Goal: Information Seeking & Learning: Check status

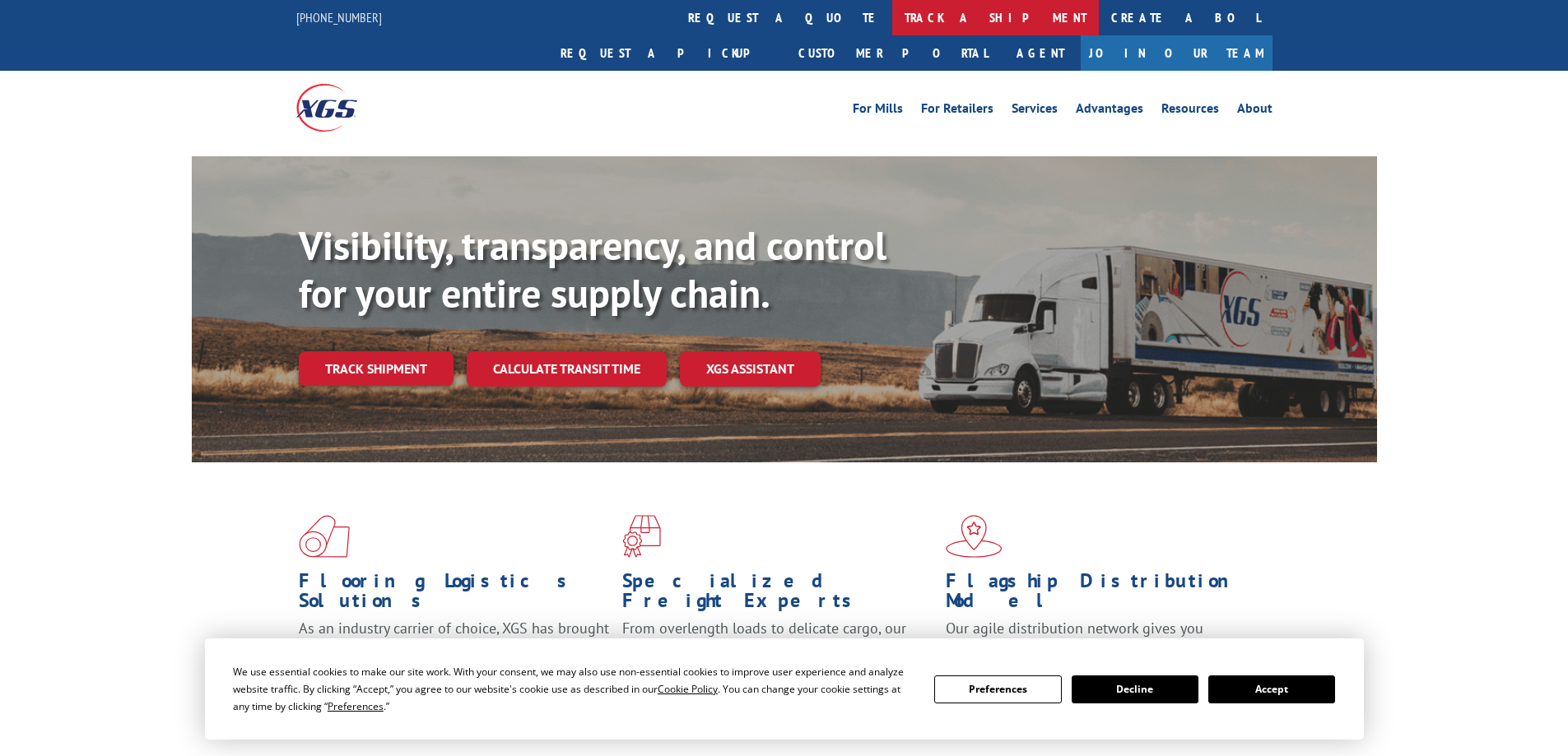
click at [892, 22] on link "track a shipment" at bounding box center [995, 18] width 206 height 36
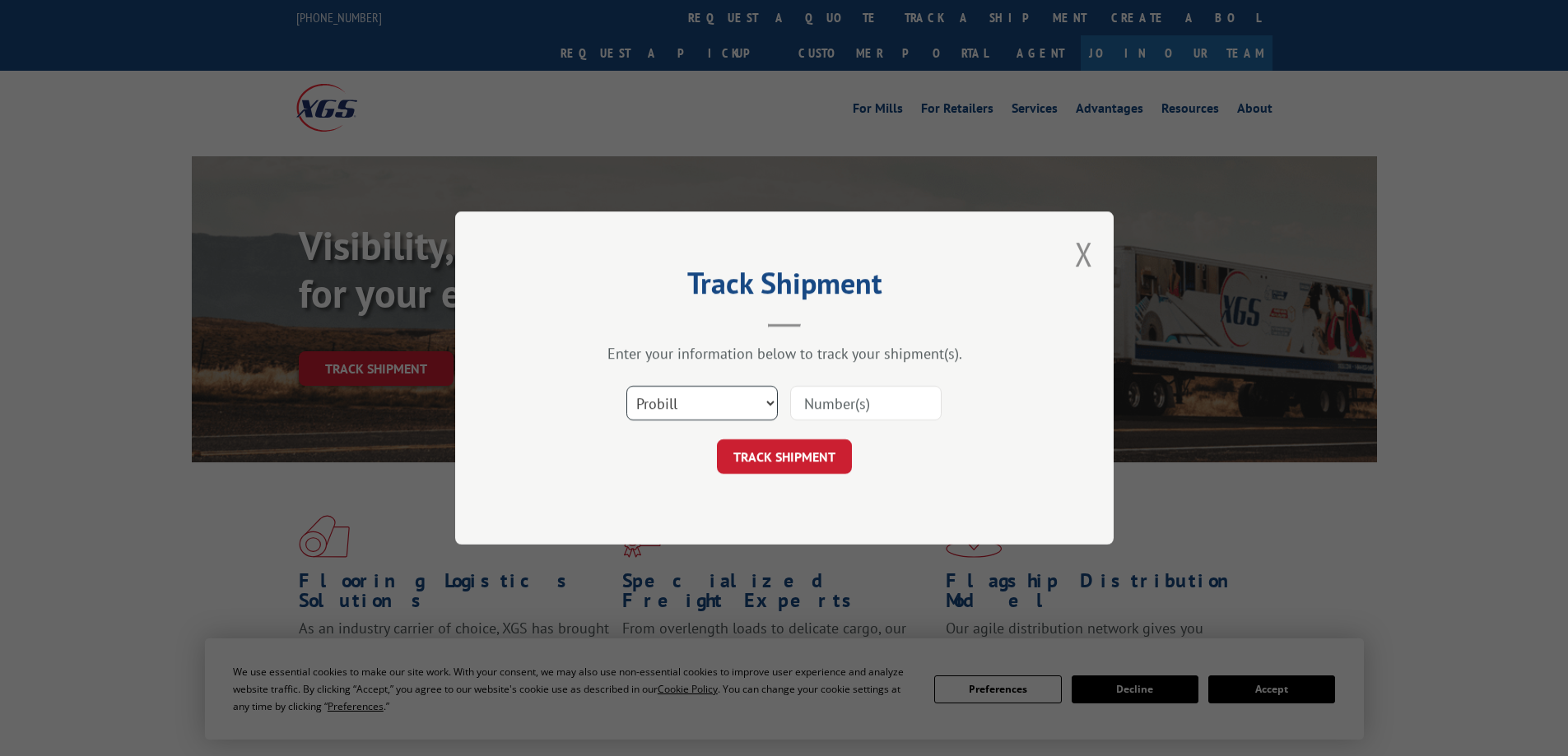
click at [668, 395] on select "Select category... Probill BOL PO" at bounding box center [701, 403] width 151 height 35
select select "bol"
click at [626, 386] on select "Select category... Probill BOL PO" at bounding box center [701, 403] width 151 height 35
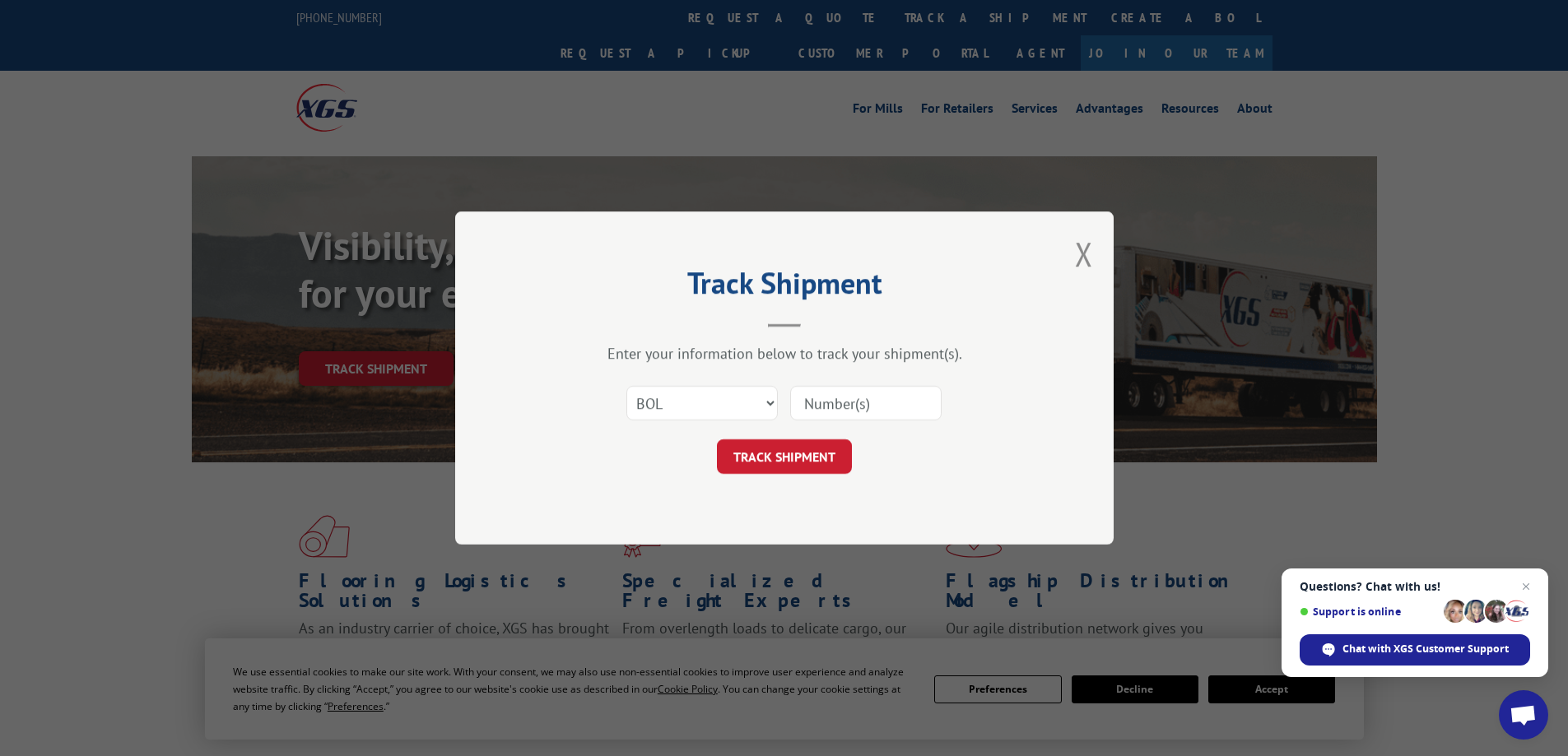
paste input "7080698"
type input "7080698"
click at [781, 457] on button "TRACK SHIPMENT" at bounding box center [784, 457] width 135 height 35
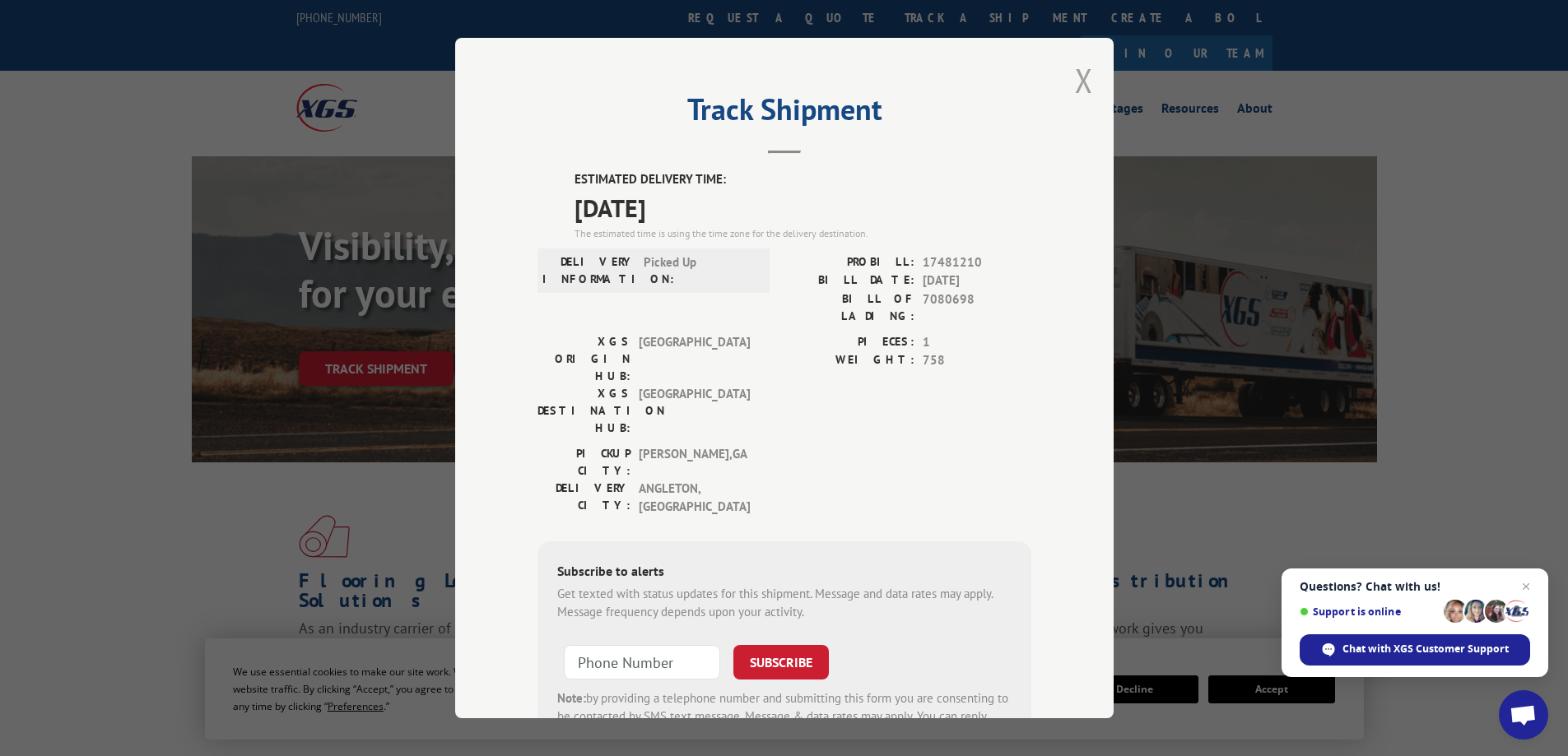
click at [1081, 85] on button "Close modal" at bounding box center [1084, 80] width 18 height 43
